Goal: Task Accomplishment & Management: Complete application form

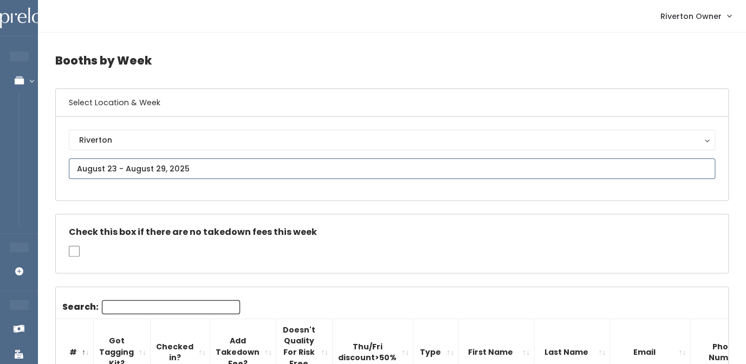
click at [107, 168] on input "text" at bounding box center [392, 168] width 646 height 21
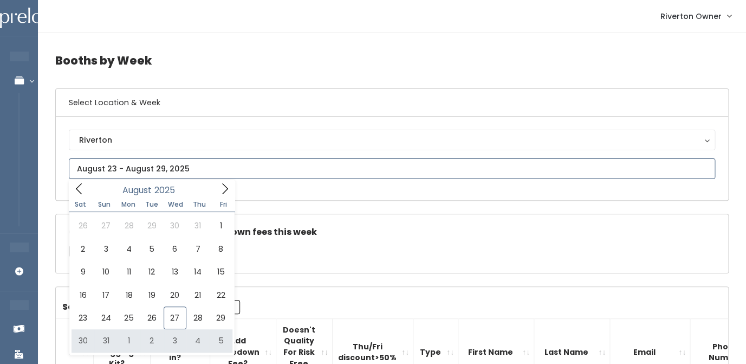
type input "[DATE] to [DATE]"
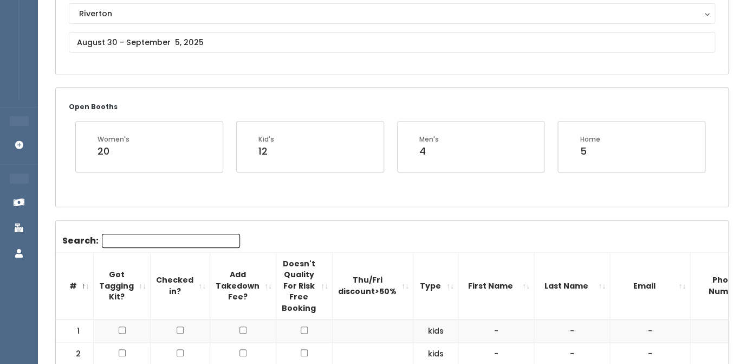
scroll to position [80, 0]
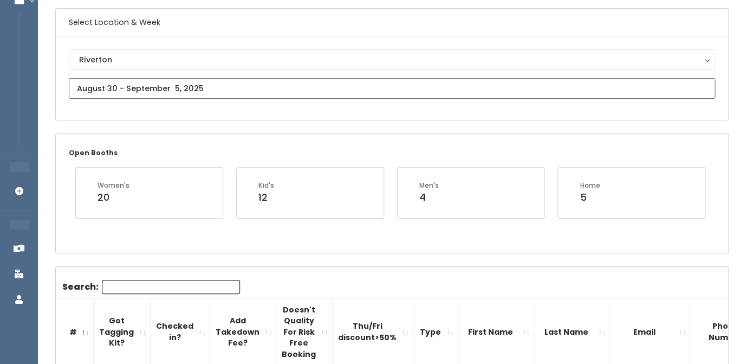
click at [151, 92] on input "text" at bounding box center [392, 88] width 646 height 21
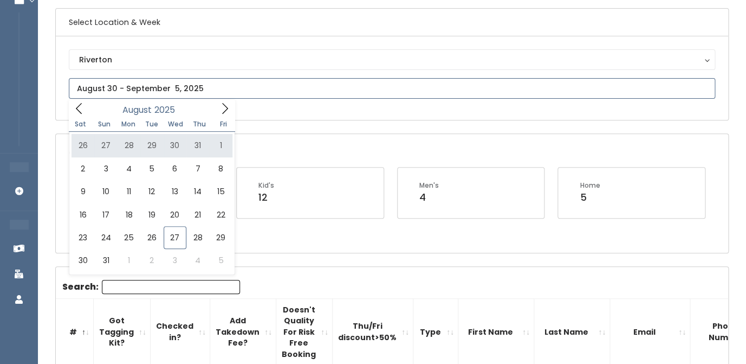
click at [228, 114] on icon at bounding box center [225, 108] width 12 height 12
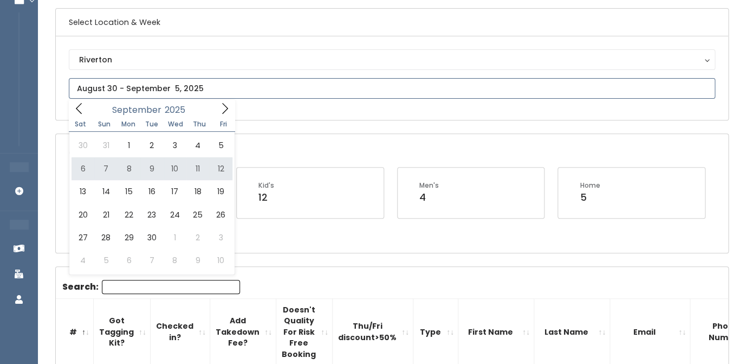
type input "September 6 to September 12"
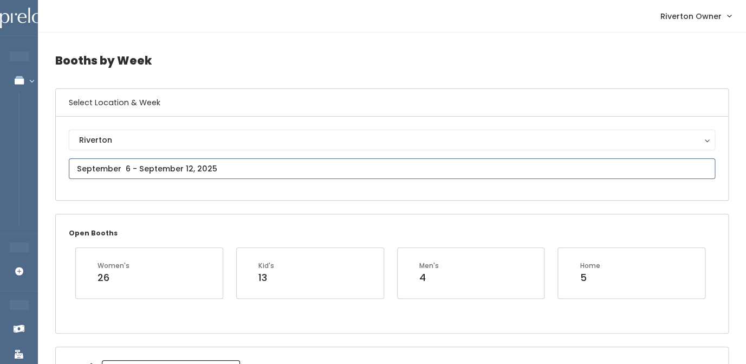
click at [178, 177] on input "text" at bounding box center [392, 168] width 646 height 21
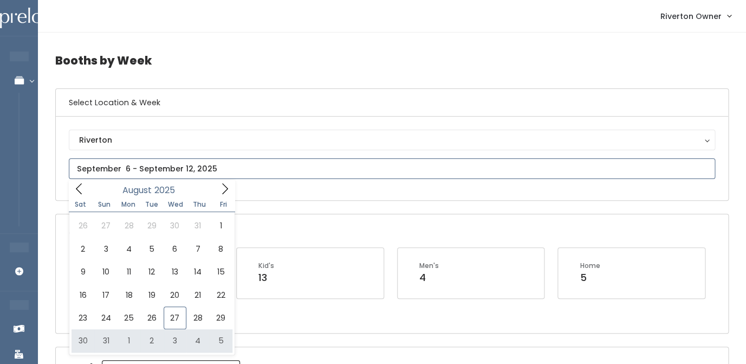
type input "[DATE] to [DATE]"
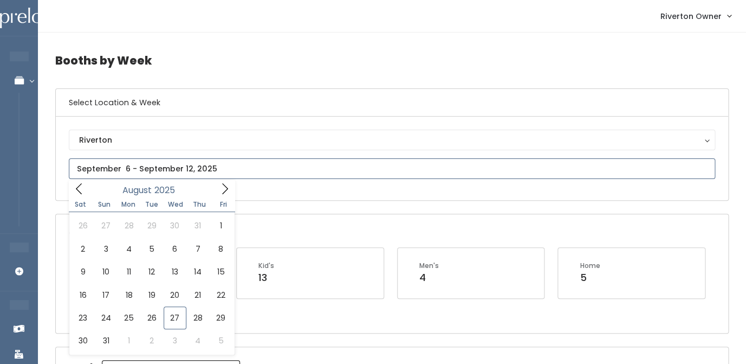
click at [206, 164] on input "text" at bounding box center [392, 168] width 646 height 21
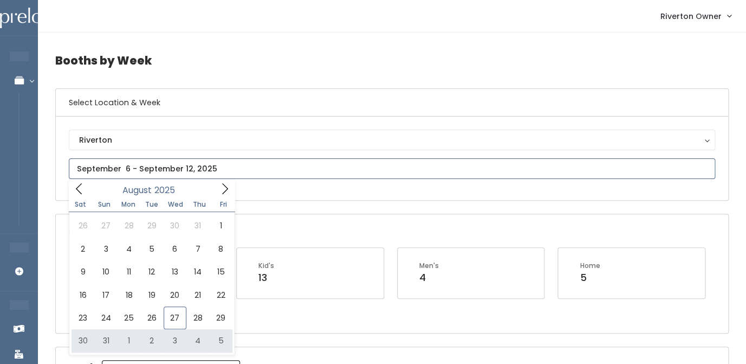
type input "[DATE] to [DATE]"
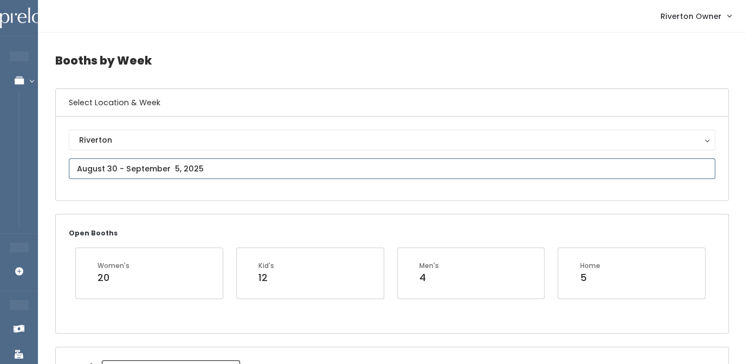
click at [162, 170] on input "text" at bounding box center [392, 168] width 646 height 21
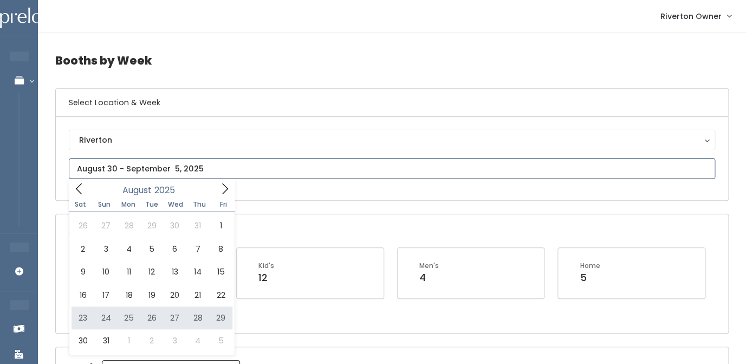
type input "August 23 to August 29"
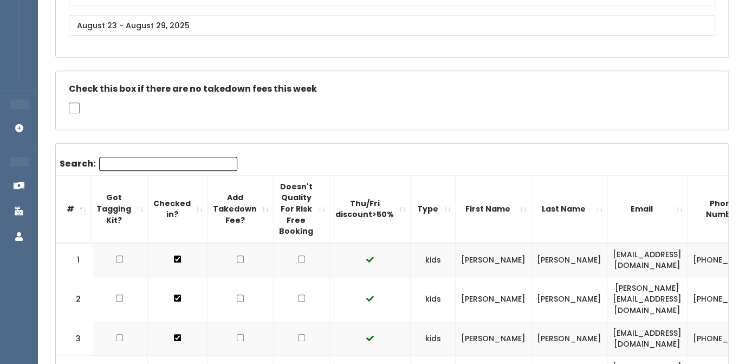
scroll to position [0, 2]
click at [126, 161] on input "Search:" at bounding box center [169, 164] width 138 height 14
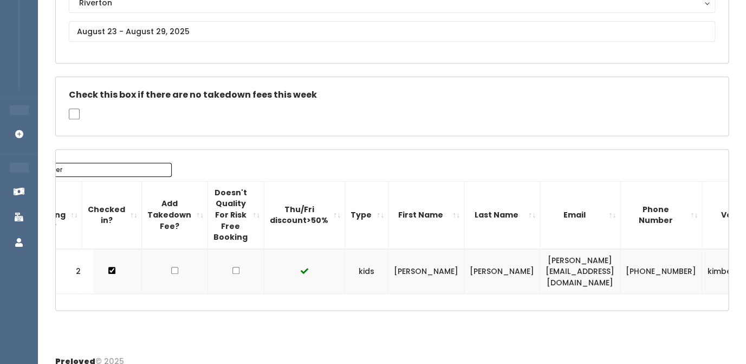
scroll to position [0, 48]
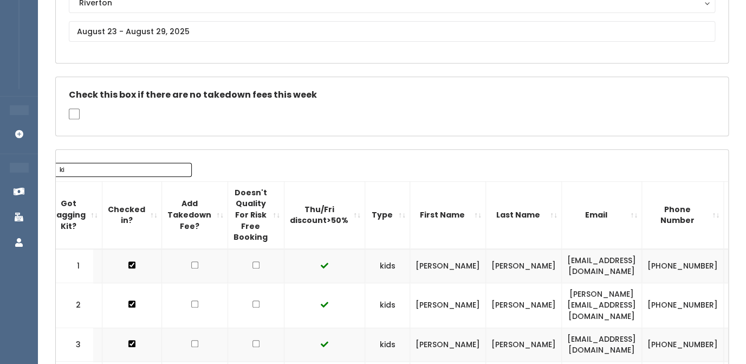
type input "k"
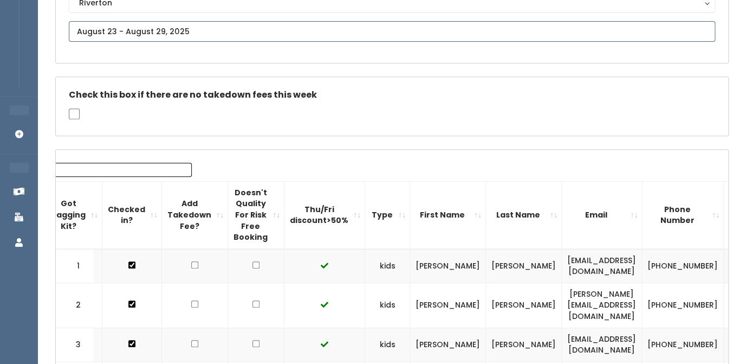
click at [276, 37] on input "text" at bounding box center [392, 31] width 646 height 21
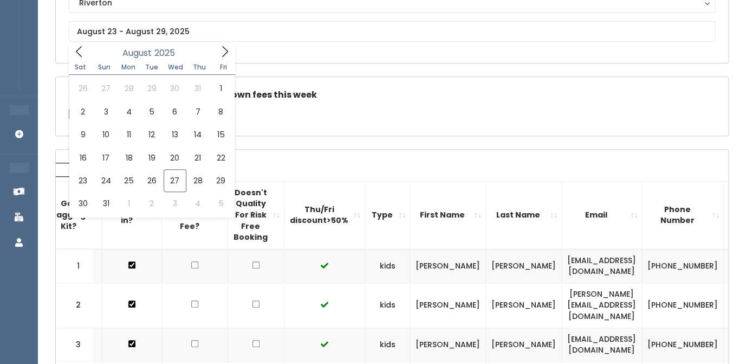
click at [358, 112] on div "Check this box if there are no takedown fees this week" at bounding box center [392, 106] width 672 height 59
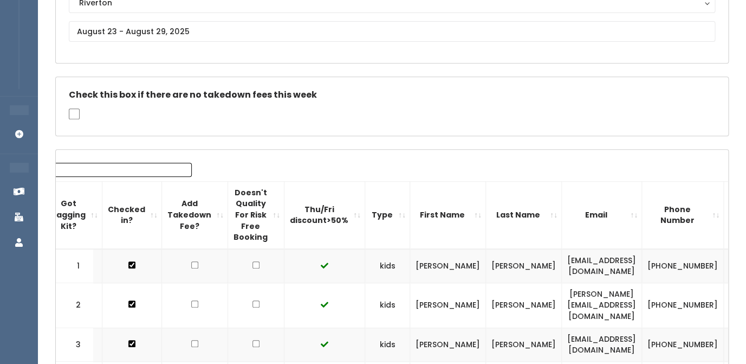
click at [562, 300] on td "[PERSON_NAME][EMAIL_ADDRESS][DOMAIN_NAME]" at bounding box center [602, 304] width 80 height 45
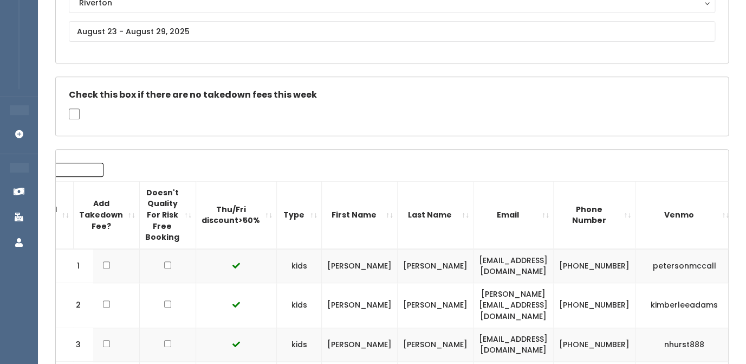
click at [649, 298] on td "kimberleeadams" at bounding box center [685, 304] width 98 height 45
click at [573, 289] on td "[PHONE_NUMBER]" at bounding box center [595, 304] width 82 height 45
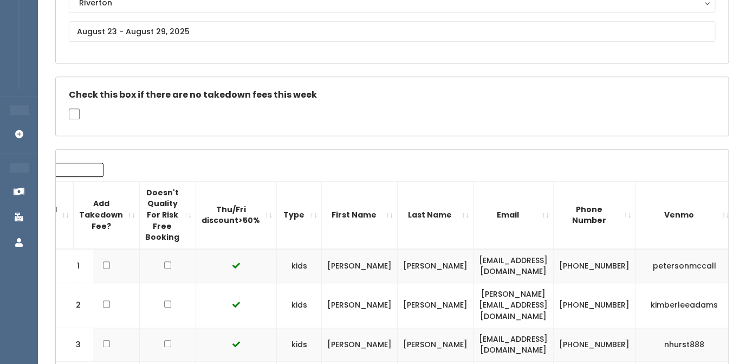
click at [573, 289] on td "[PHONE_NUMBER]" at bounding box center [595, 304] width 82 height 45
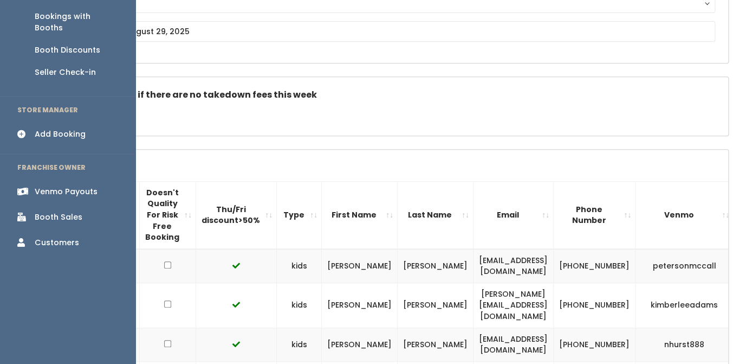
click at [40, 211] on div "Booth Sales" at bounding box center [59, 216] width 48 height 11
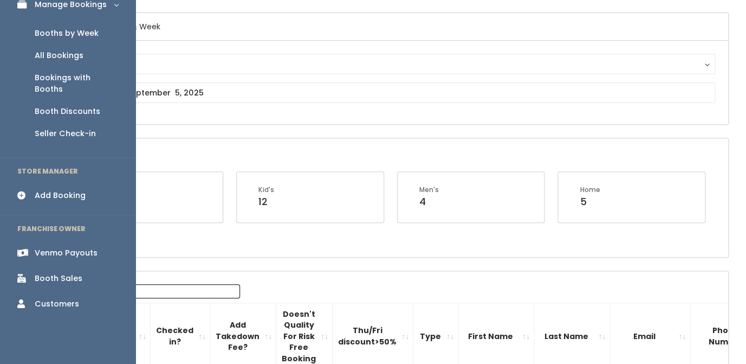
scroll to position [93, 0]
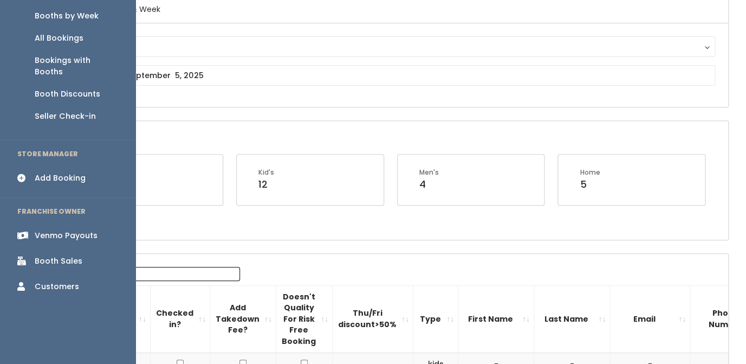
click at [55, 255] on div "Booth Sales" at bounding box center [59, 260] width 48 height 11
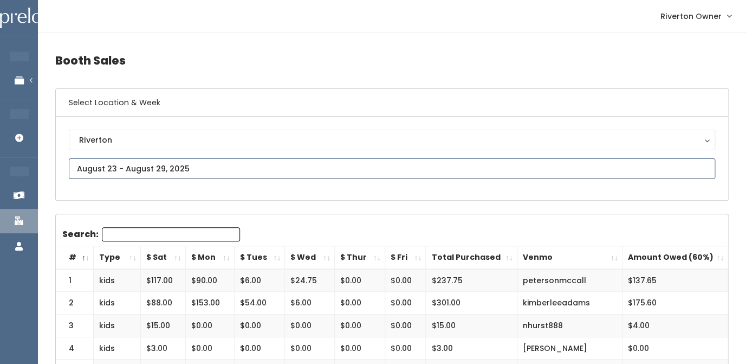
click at [217, 168] on input "text" at bounding box center [392, 168] width 646 height 21
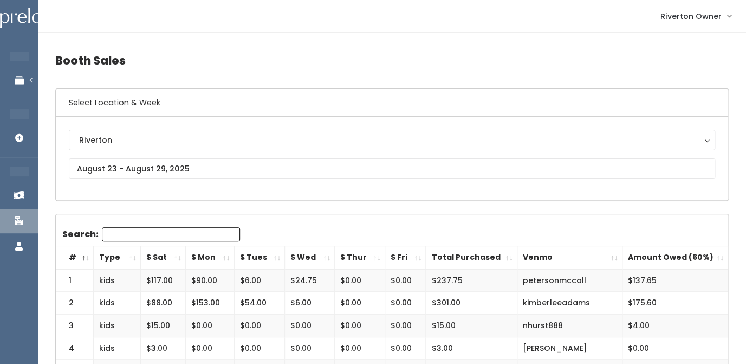
click at [314, 195] on div "Riverton Riverton" at bounding box center [392, 157] width 672 height 83
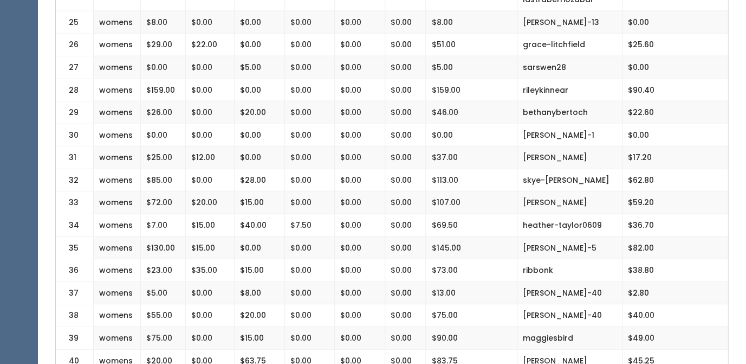
scroll to position [816, 0]
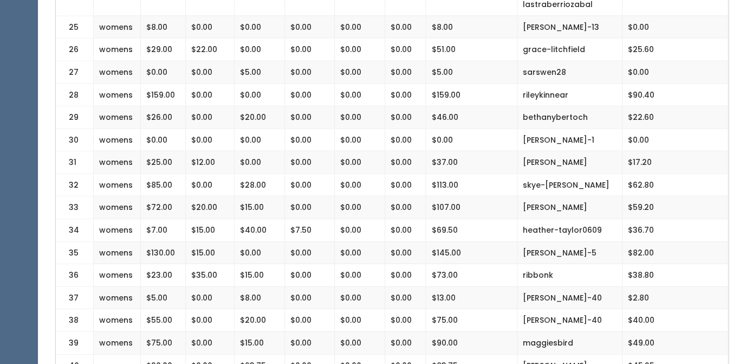
click at [539, 173] on td "skye-mcpherson" at bounding box center [569, 184] width 105 height 23
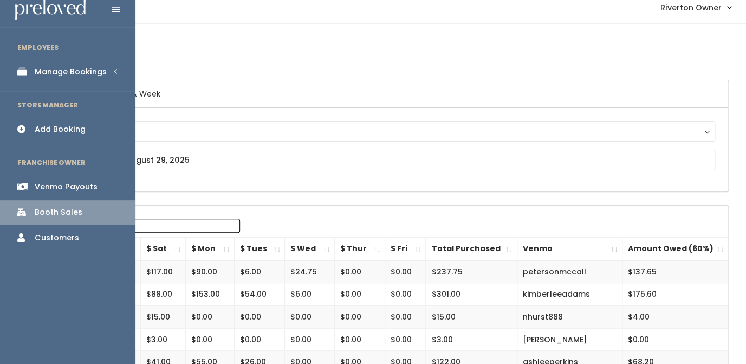
scroll to position [0, 0]
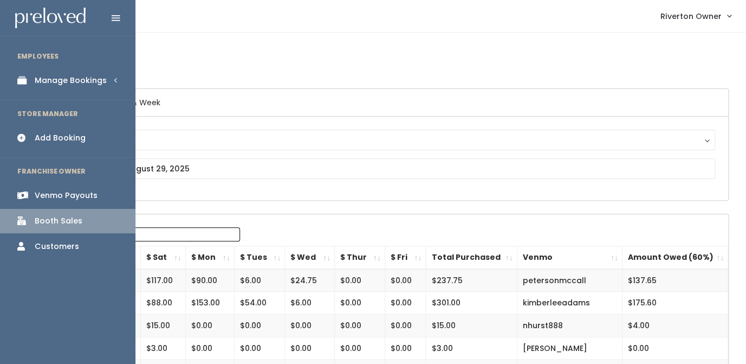
click at [50, 88] on link "Manage Bookings" at bounding box center [67, 80] width 135 height 24
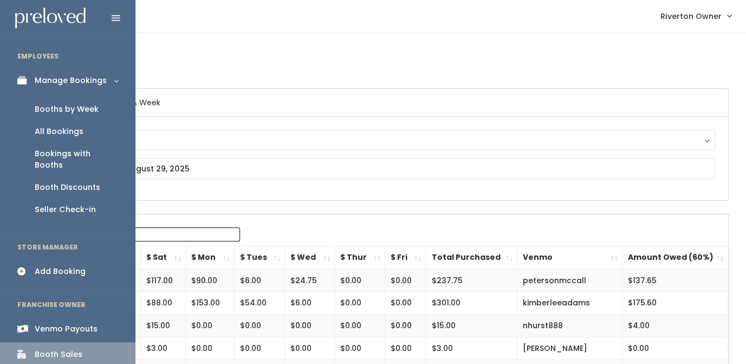
click at [60, 110] on div "Booths by Week" at bounding box center [67, 108] width 64 height 11
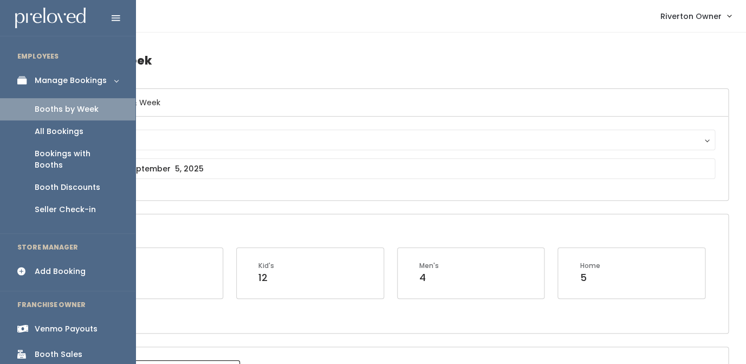
click at [38, 266] on div "Add Booking" at bounding box center [60, 271] width 51 height 11
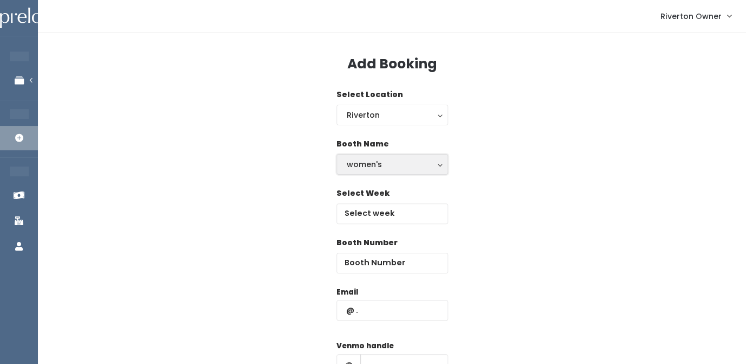
click at [375, 163] on div "women's" at bounding box center [392, 164] width 91 height 12
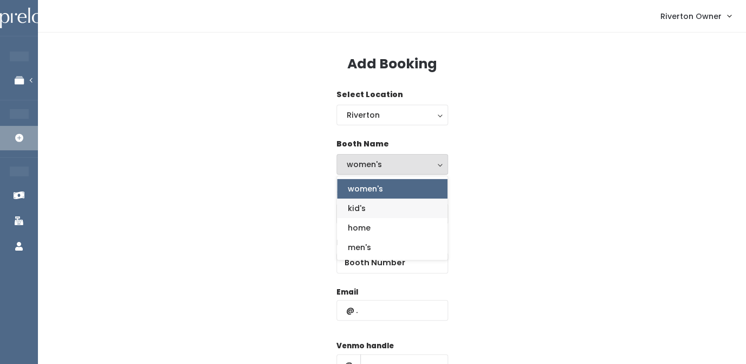
click at [367, 206] on link "kid's" at bounding box center [392, 208] width 111 height 20
select select "kids"
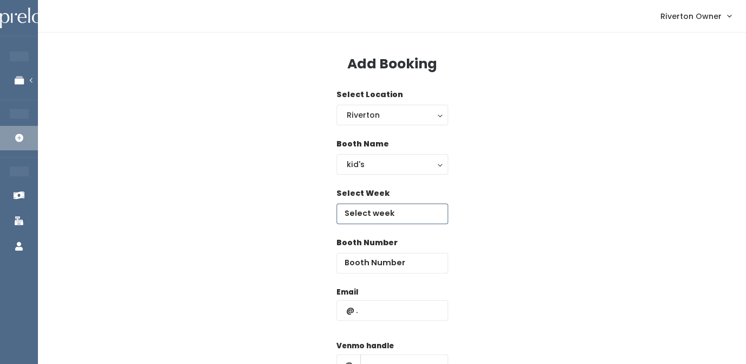
click at [367, 219] on input "text" at bounding box center [392, 213] width 112 height 21
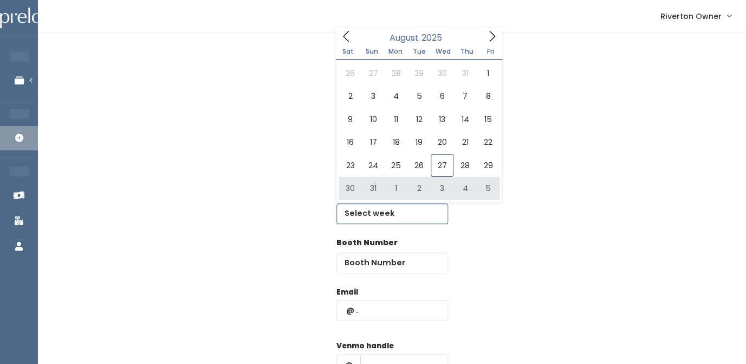
type input "[DATE] to [DATE]"
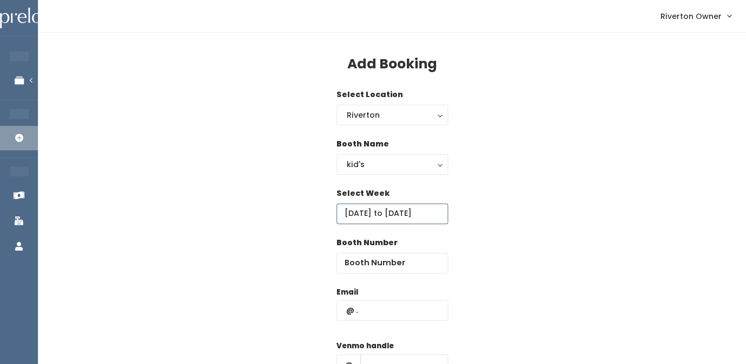
scroll to position [0, 8]
click at [367, 263] on input "number" at bounding box center [392, 263] width 112 height 21
type input "2"
click at [368, 313] on input "text" at bounding box center [392, 310] width 112 height 21
paste input "[PERSON_NAME][EMAIL_ADDRESS][DOMAIN_NAME]"
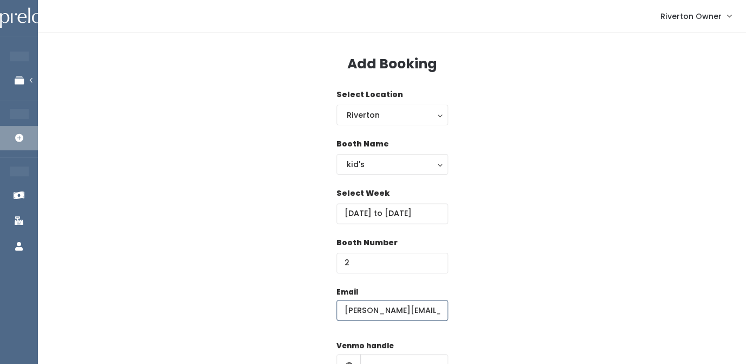
scroll to position [0, 17]
type input "kimberlee.kay91@gmail.com"
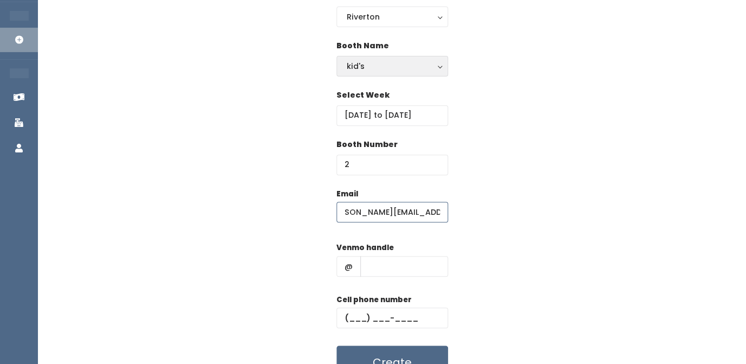
scroll to position [151, 0]
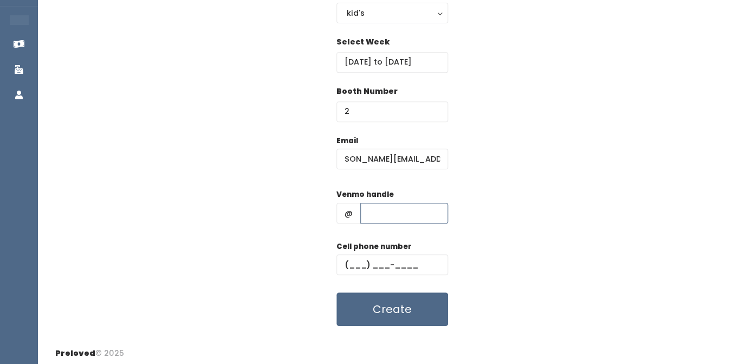
click at [382, 217] on input "text" at bounding box center [404, 213] width 88 height 21
paste input "kimberleeadams"
type input "kimberleeadams"
click at [356, 261] on input "text" at bounding box center [392, 264] width 112 height 21
paste input "(801) 870-1472"
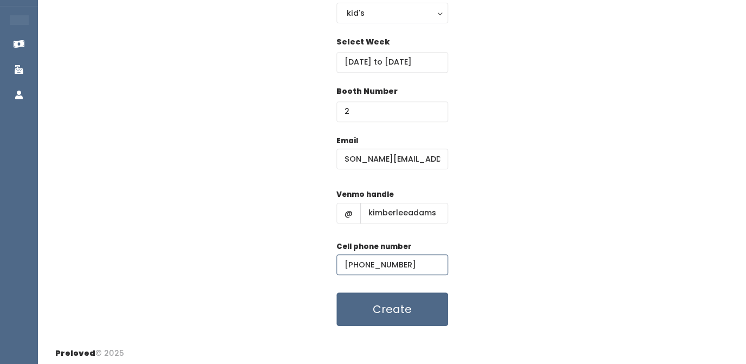
type input "(801) 870-1472"
click at [527, 229] on div "Email kimberlee.kay91@gmail.com Venmo handle @ kimberleeadams Cell phone number…" at bounding box center [392, 230] width 674 height 191
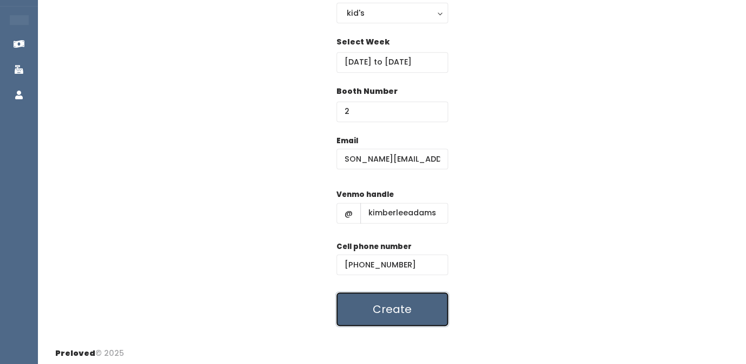
click at [405, 310] on button "Create" at bounding box center [392, 309] width 112 height 34
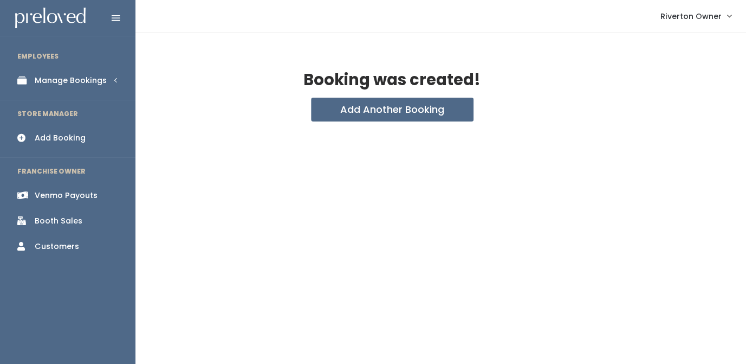
click at [21, 86] on link "Manage Bookings" at bounding box center [67, 80] width 135 height 24
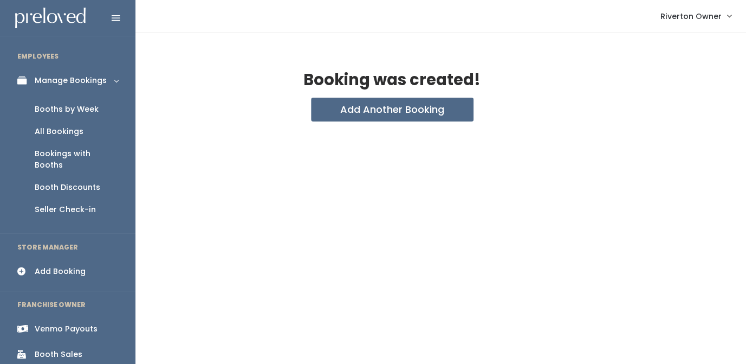
click at [52, 109] on div "Booths by Week" at bounding box center [67, 108] width 64 height 11
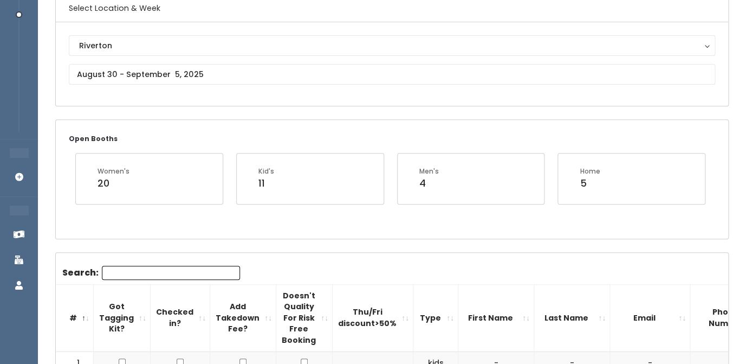
scroll to position [66, 0]
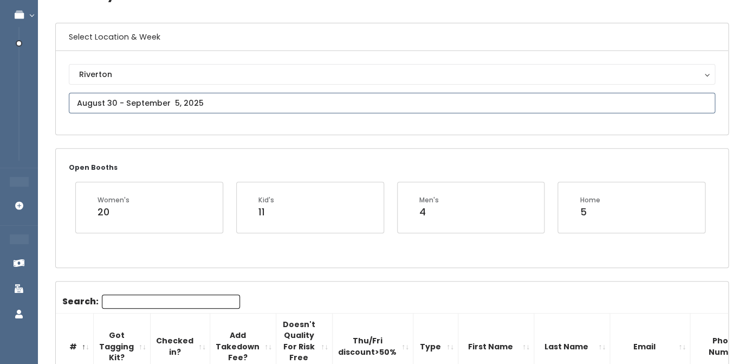
click at [209, 97] on input "text" at bounding box center [392, 103] width 646 height 21
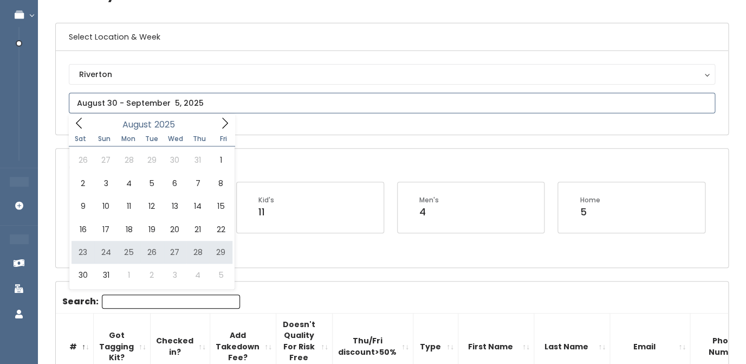
type input "[DATE] to [DATE]"
